Goal: Find contact information: Find contact information

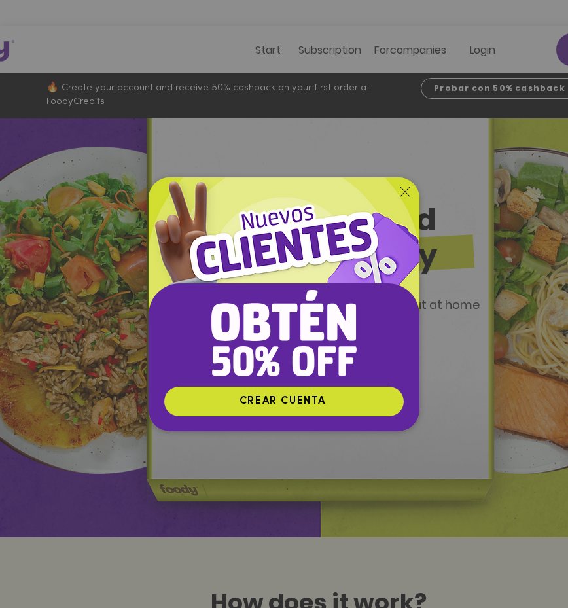
click at [408, 197] on icon "Volver al sitio" at bounding box center [405, 191] width 10 height 10
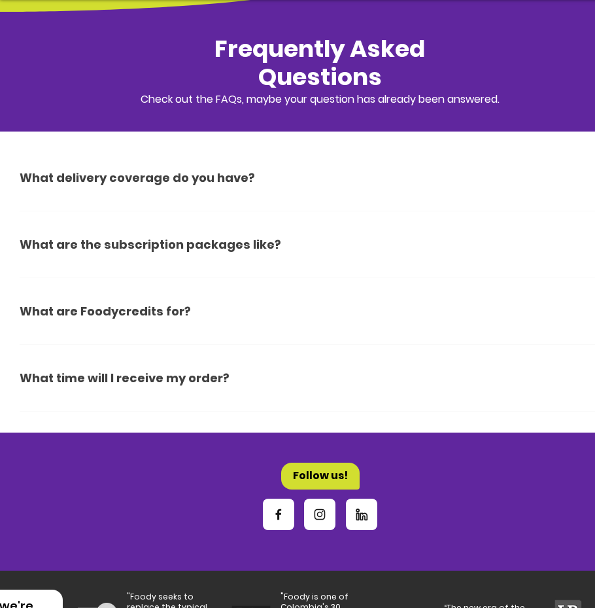
scroll to position [4378, 0]
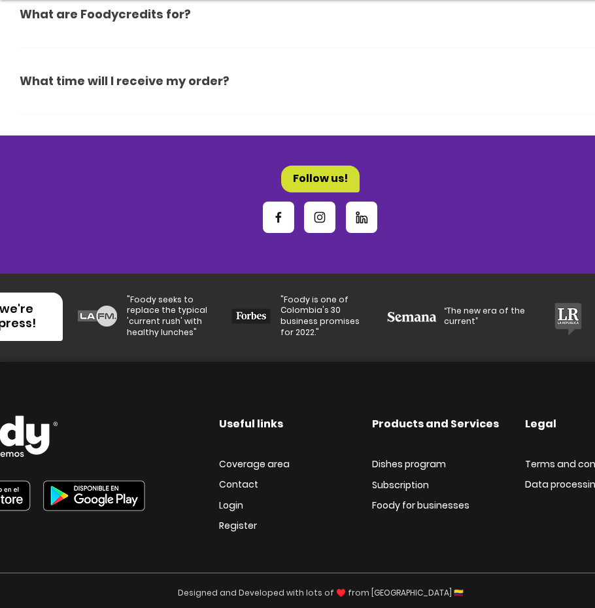
click at [234, 480] on font "Contact" at bounding box center [238, 483] width 39 height 13
click at [230, 477] on font "Contact" at bounding box center [238, 483] width 39 height 13
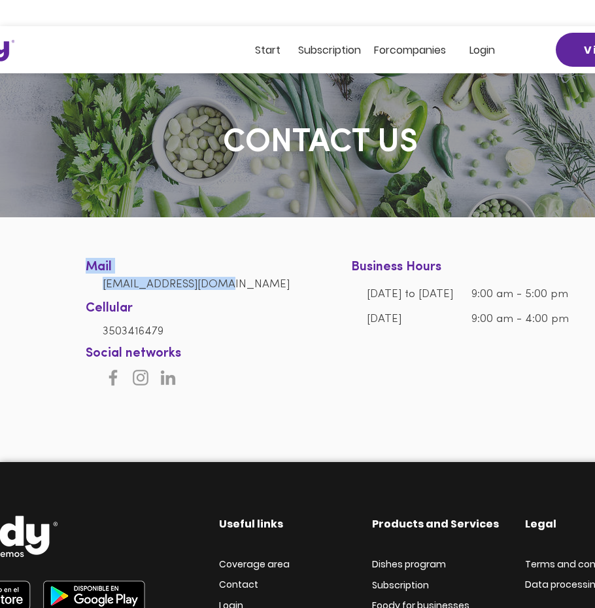
drag, startPoint x: 94, startPoint y: 300, endPoint x: 220, endPoint y: 300, distance: 125.6
click at [220, 300] on section "Mail [EMAIL_ADDRESS][DOMAIN_NAME] Cellular [PHONE_NUMBER] Business Hours [DATE]…" at bounding box center [320, 302] width 641 height 171
click at [250, 290] on h6 "[EMAIL_ADDRESS][DOMAIN_NAME]" at bounding box center [202, 283] width 199 height 13
click at [247, 290] on h6 "[EMAIL_ADDRESS][DOMAIN_NAME]" at bounding box center [202, 283] width 199 height 13
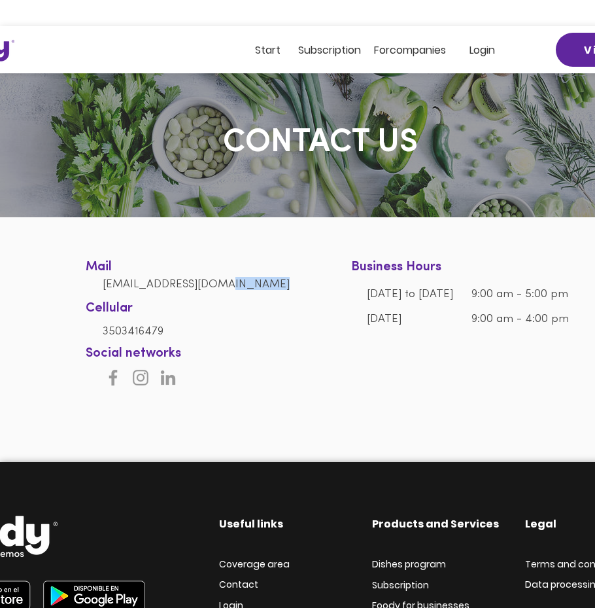
click at [247, 290] on h6 "[EMAIL_ADDRESS][DOMAIN_NAME]" at bounding box center [202, 283] width 199 height 13
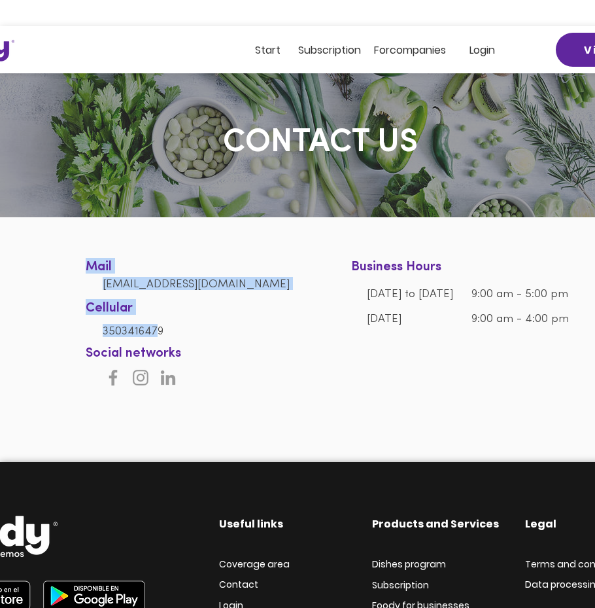
drag, startPoint x: 71, startPoint y: 330, endPoint x: 156, endPoint y: 362, distance: 90.9
click at [156, 362] on section "Mail [EMAIL_ADDRESS][DOMAIN_NAME] Cellular [PHONE_NUMBER] Business Hours [DATE]…" at bounding box center [320, 302] width 641 height 171
click at [63, 343] on div at bounding box center [320, 302] width 641 height 171
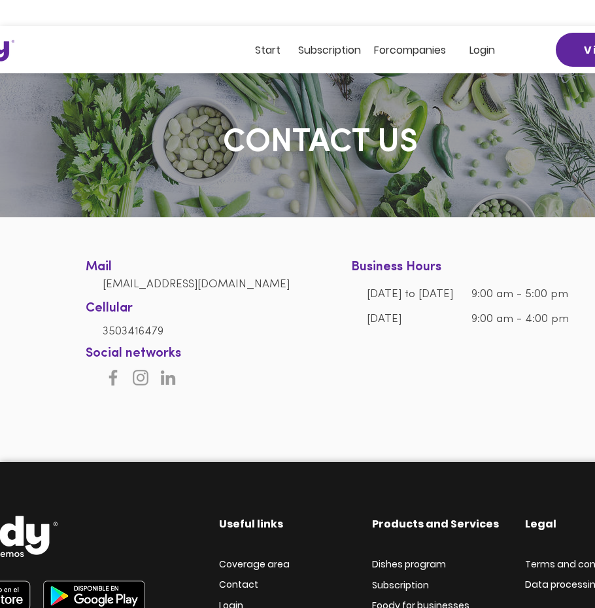
drag, startPoint x: 85, startPoint y: 330, endPoint x: 130, endPoint y: 350, distance: 49.5
click at [130, 350] on div at bounding box center [320, 302] width 641 height 171
drag, startPoint x: 95, startPoint y: 328, endPoint x: 167, endPoint y: 360, distance: 78.2
click at [167, 360] on div "Mail [EMAIL_ADDRESS][DOMAIN_NAME] Cellular [PHONE_NUMBER] Business Hours [DATE]…" at bounding box center [320, 302] width 641 height 171
click at [76, 345] on div at bounding box center [320, 302] width 641 height 171
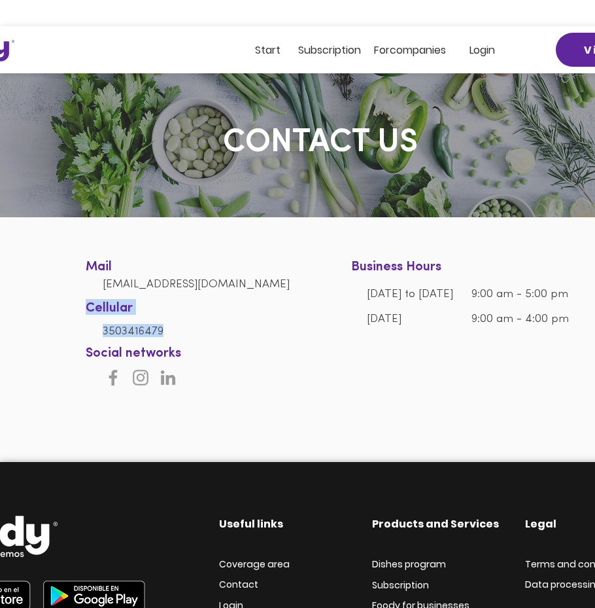
drag, startPoint x: 176, startPoint y: 370, endPoint x: 87, endPoint y: 322, distance: 101.3
click at [87, 322] on div "Mail [EMAIL_ADDRESS][DOMAIN_NAME] Cellular [PHONE_NUMBER] Business Hours [DATE]…" at bounding box center [320, 302] width 641 height 171
copy div "Cellular [PHONE_NUMBER]"
